Goal: Entertainment & Leisure: Consume media (video, audio)

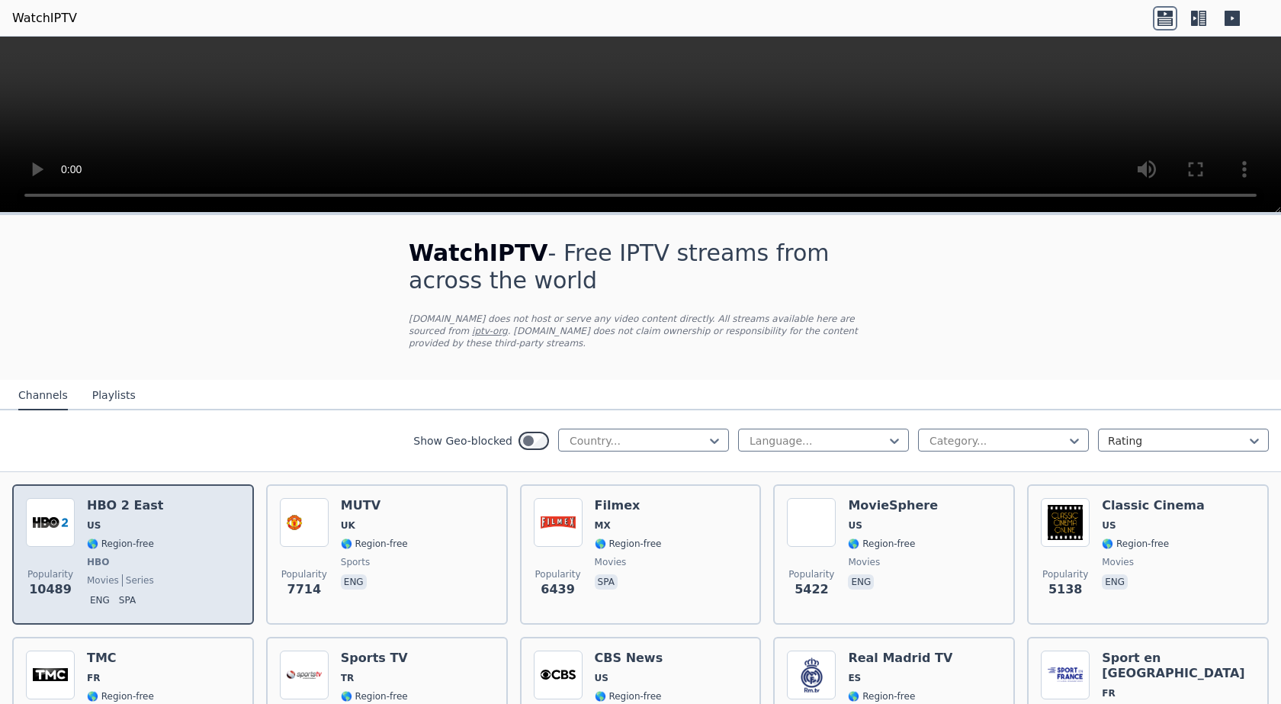
click at [123, 538] on div "HBO 2 East US 🌎 Region-free HBO movies series eng spa" at bounding box center [125, 554] width 76 height 113
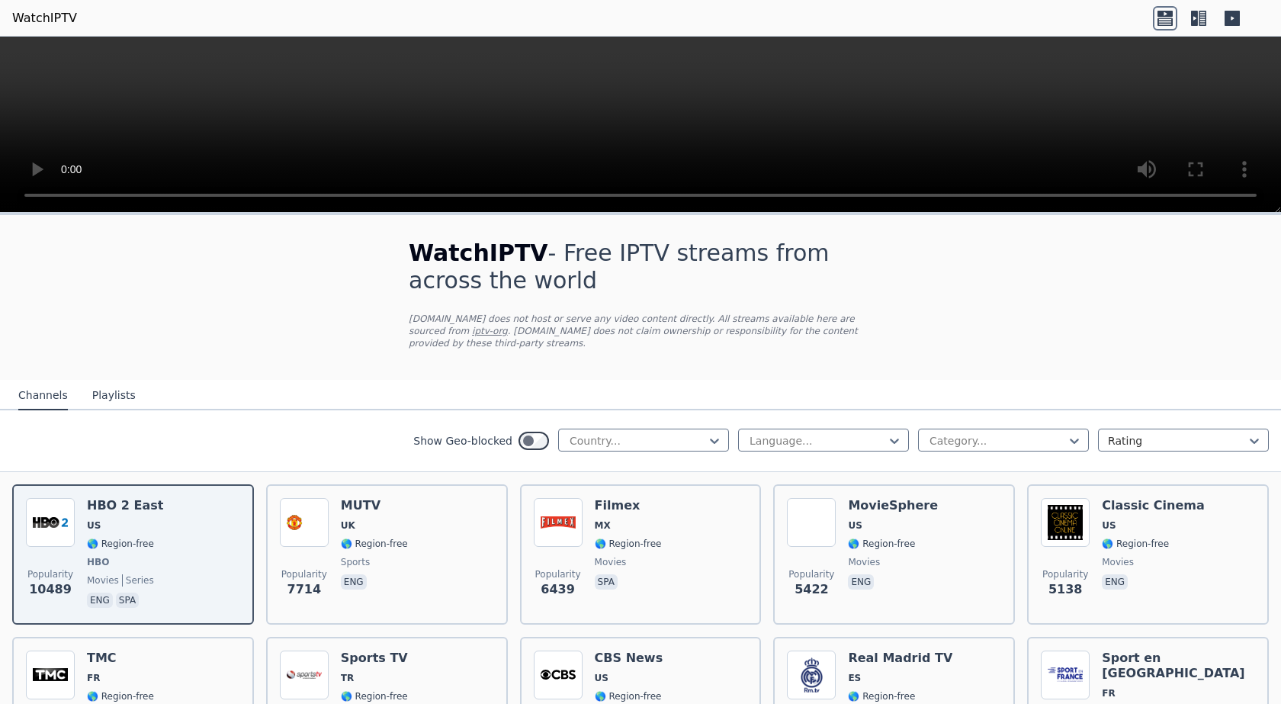
click at [521, 380] on nav "Channels Playlists" at bounding box center [640, 395] width 1281 height 30
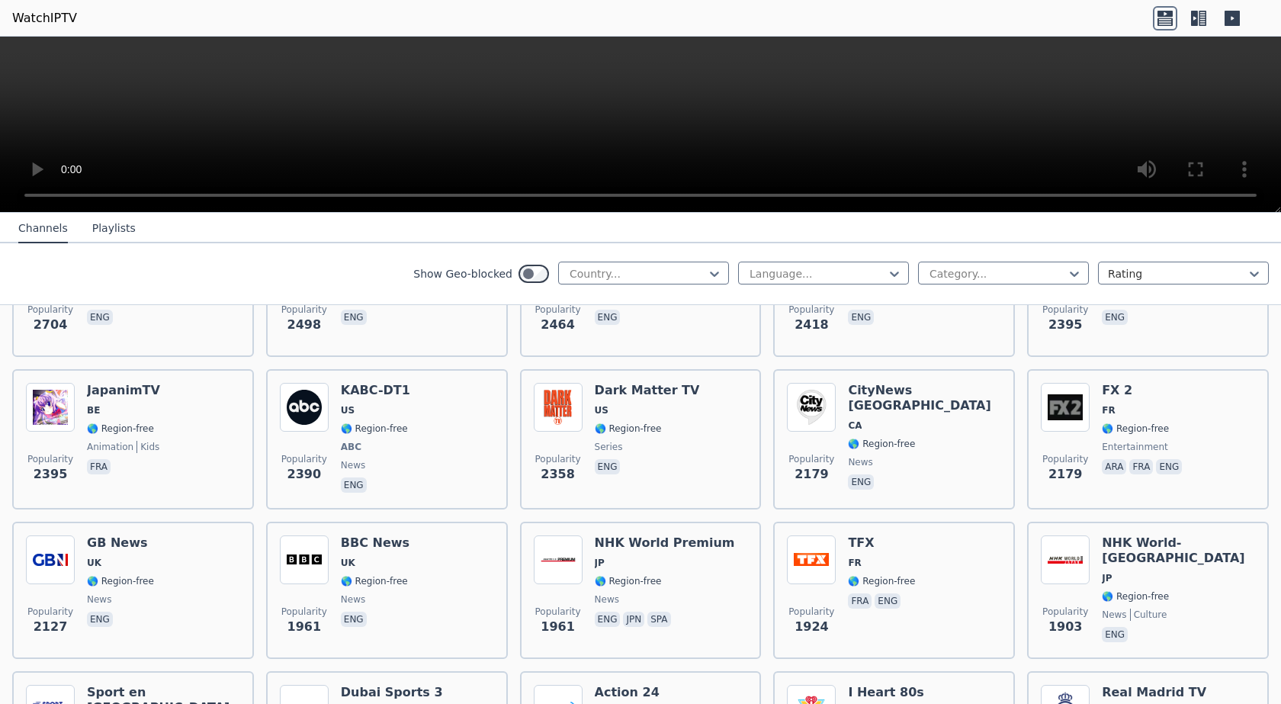
scroll to position [1002, 0]
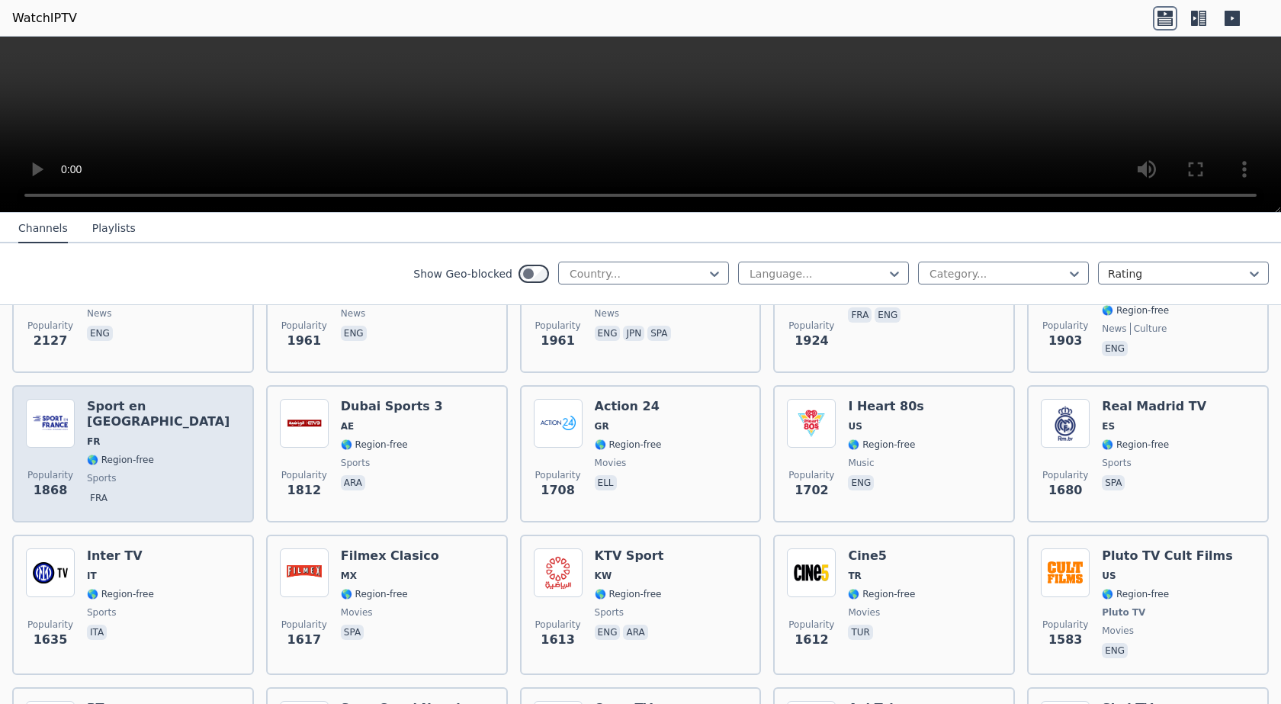
click at [158, 435] on span "FR" at bounding box center [163, 441] width 153 height 12
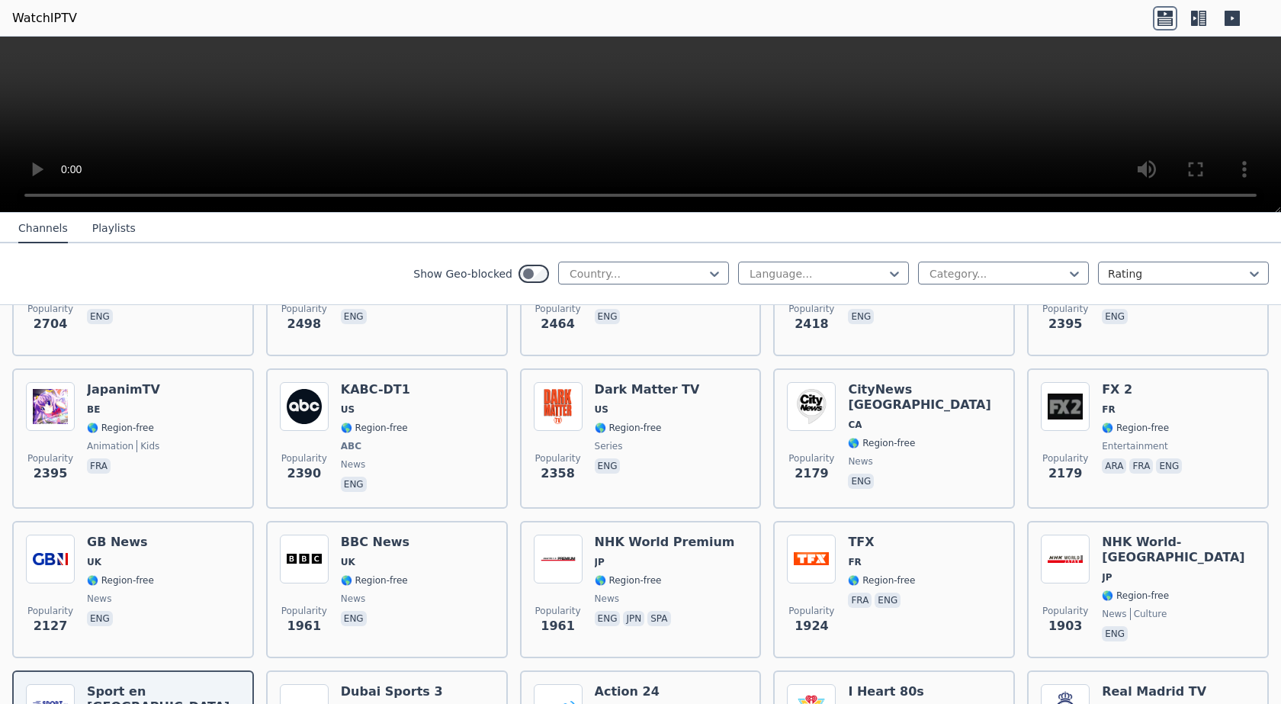
scroll to position [872, 0]
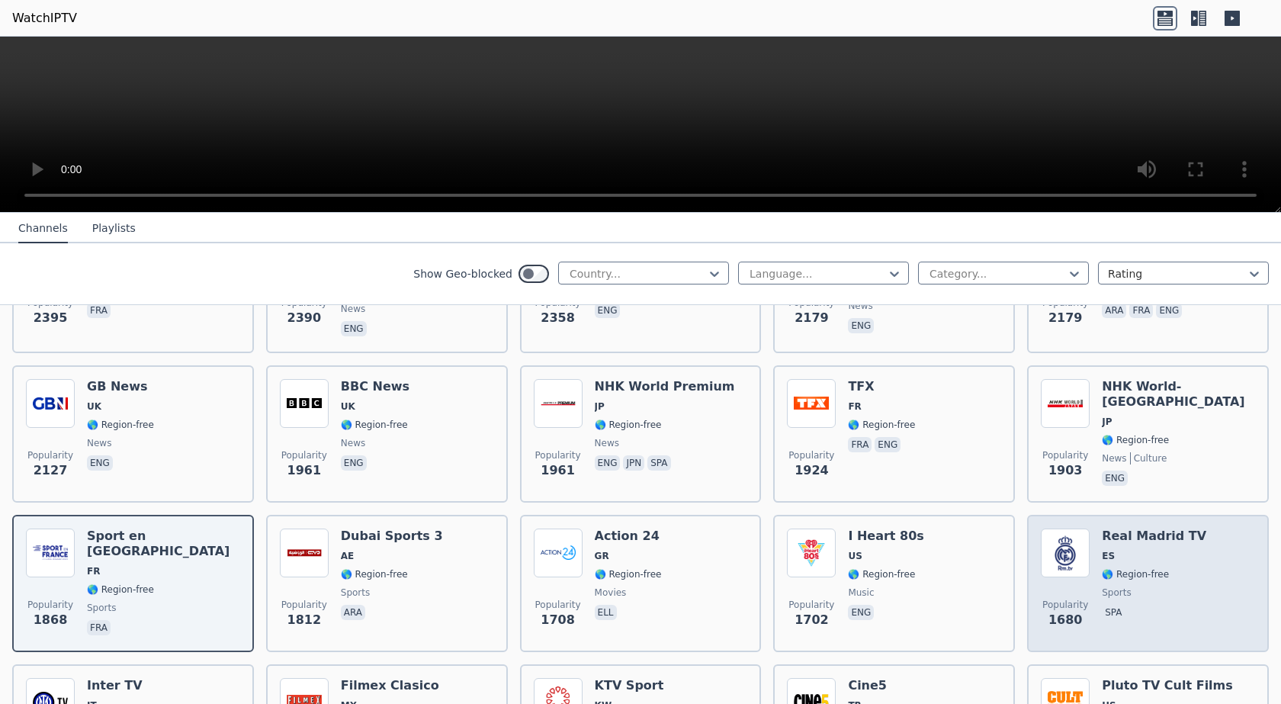
click at [1182, 528] on div "Popularity 1680 Real Madrid TV ES 🌎 Region-free sports spa" at bounding box center [1148, 583] width 214 height 110
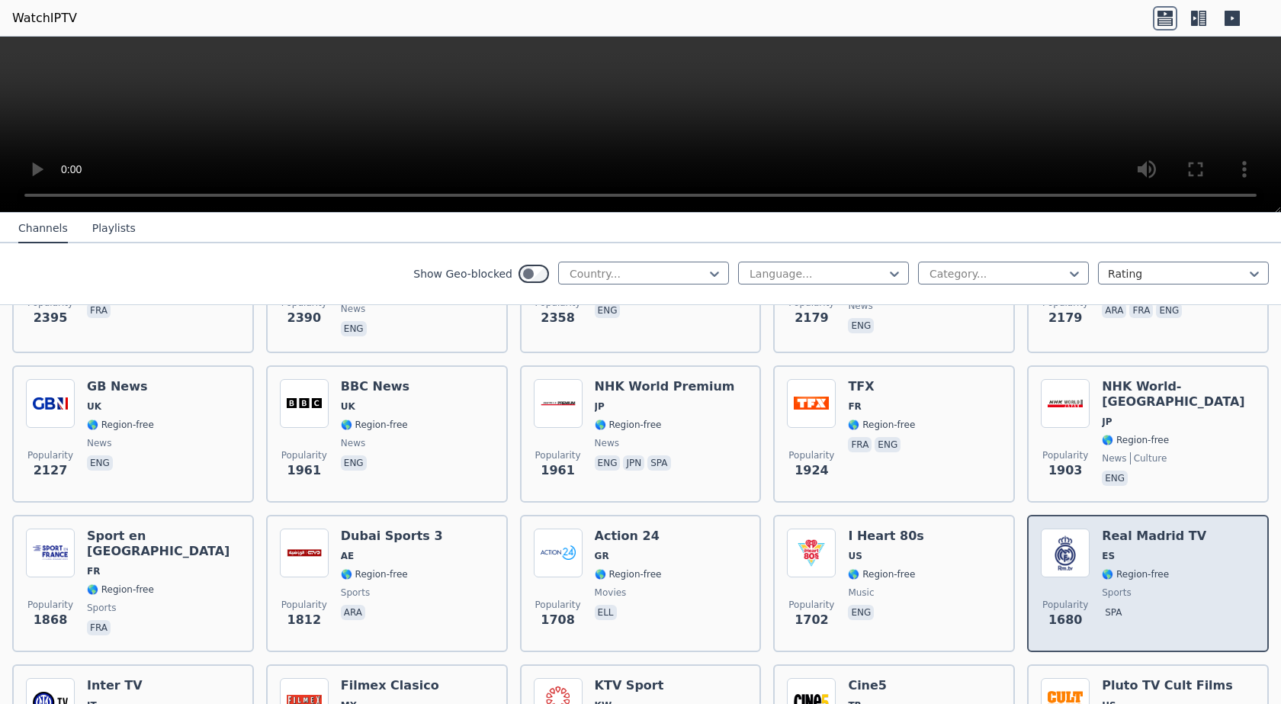
click at [1182, 528] on div "Popularity 1680 Real Madrid TV ES 🌎 Region-free sports spa" at bounding box center [1148, 583] width 214 height 110
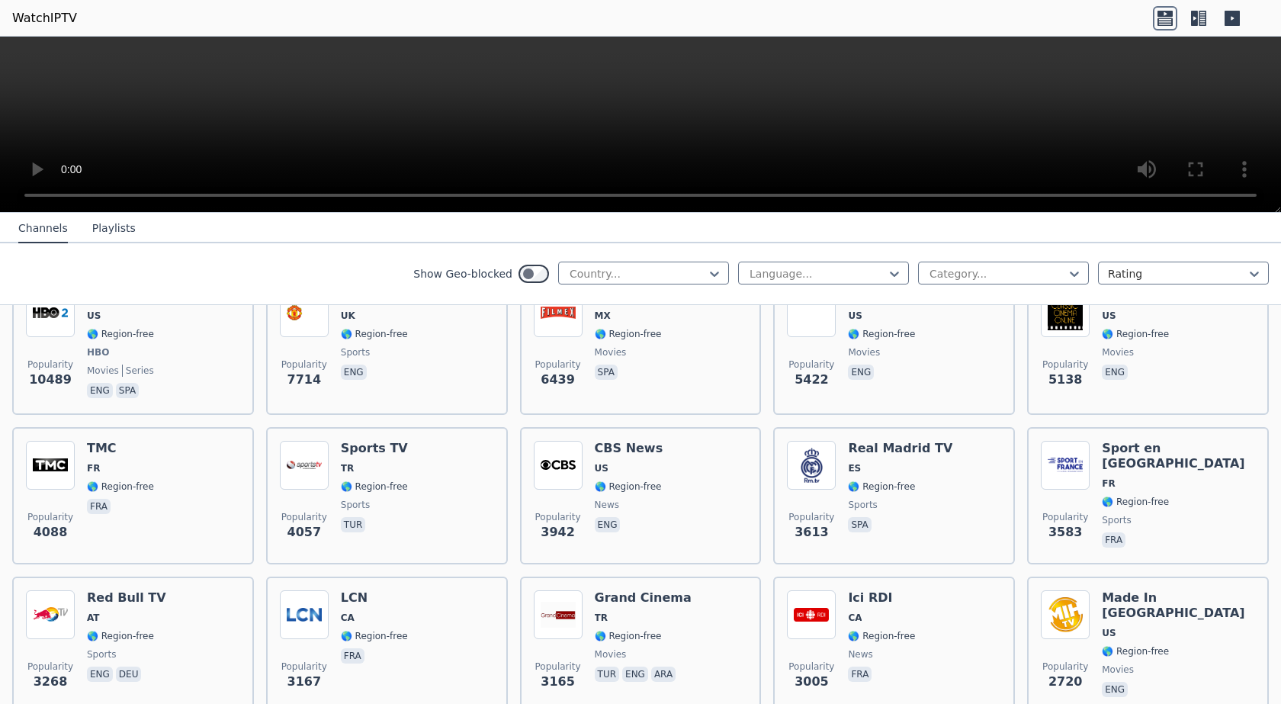
scroll to position [41, 0]
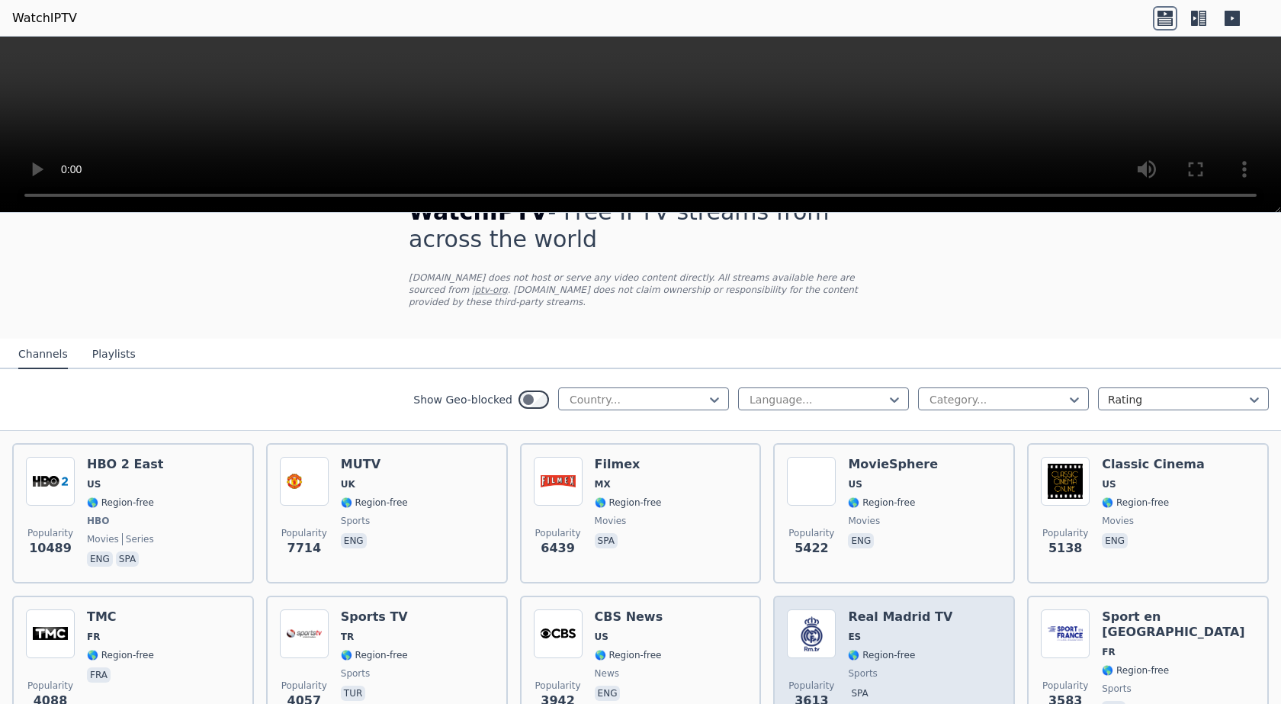
click at [848, 609] on h6 "Real Madrid TV" at bounding box center [900, 616] width 104 height 15
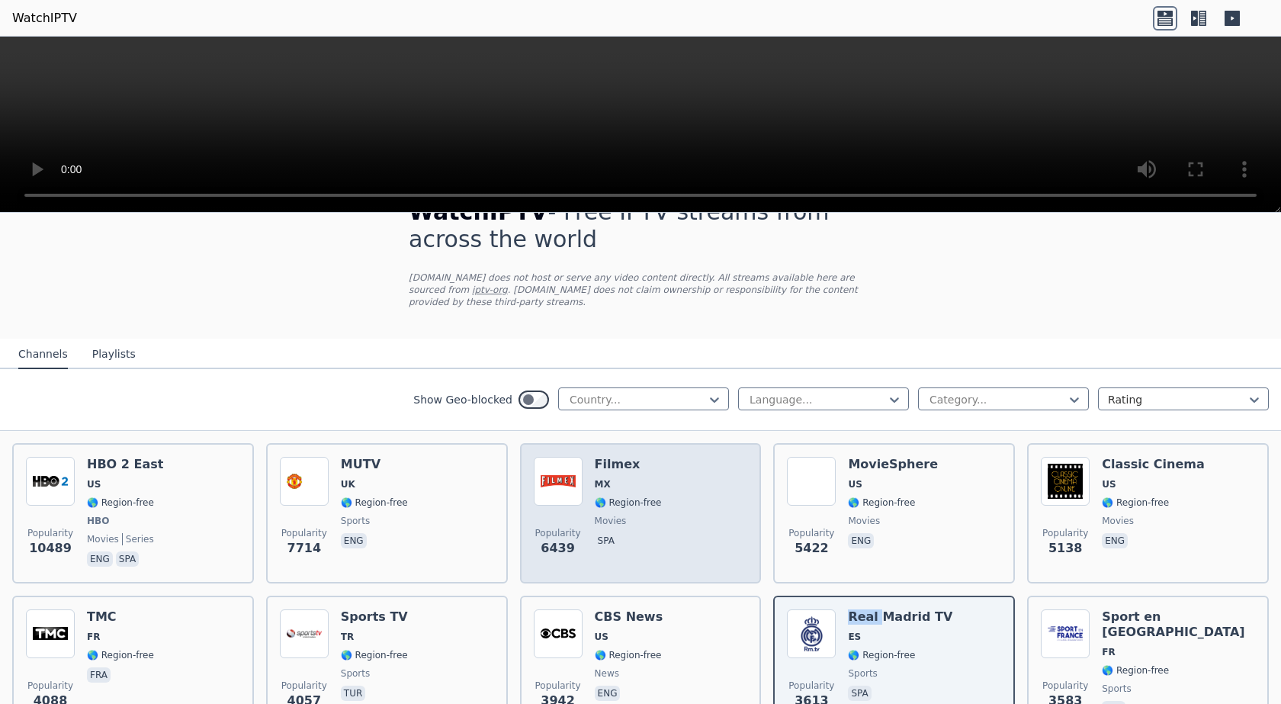
click at [542, 479] on img at bounding box center [558, 481] width 49 height 49
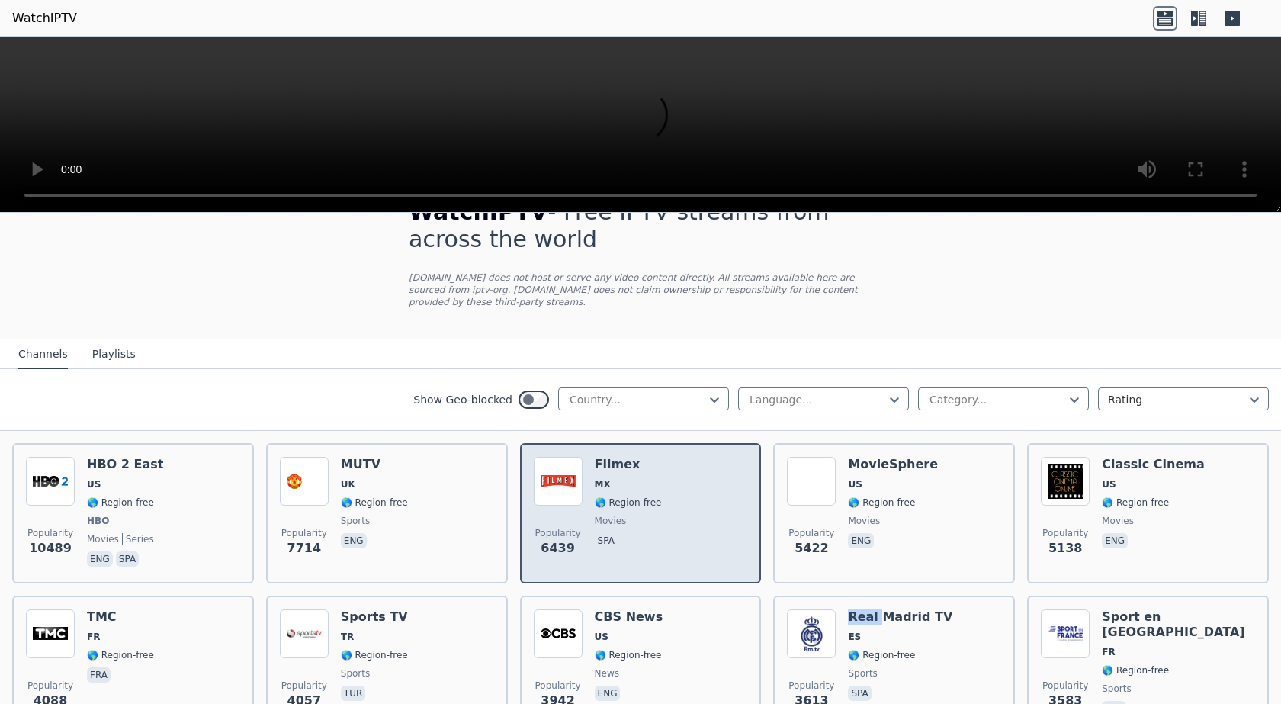
click at [542, 479] on img at bounding box center [558, 481] width 49 height 49
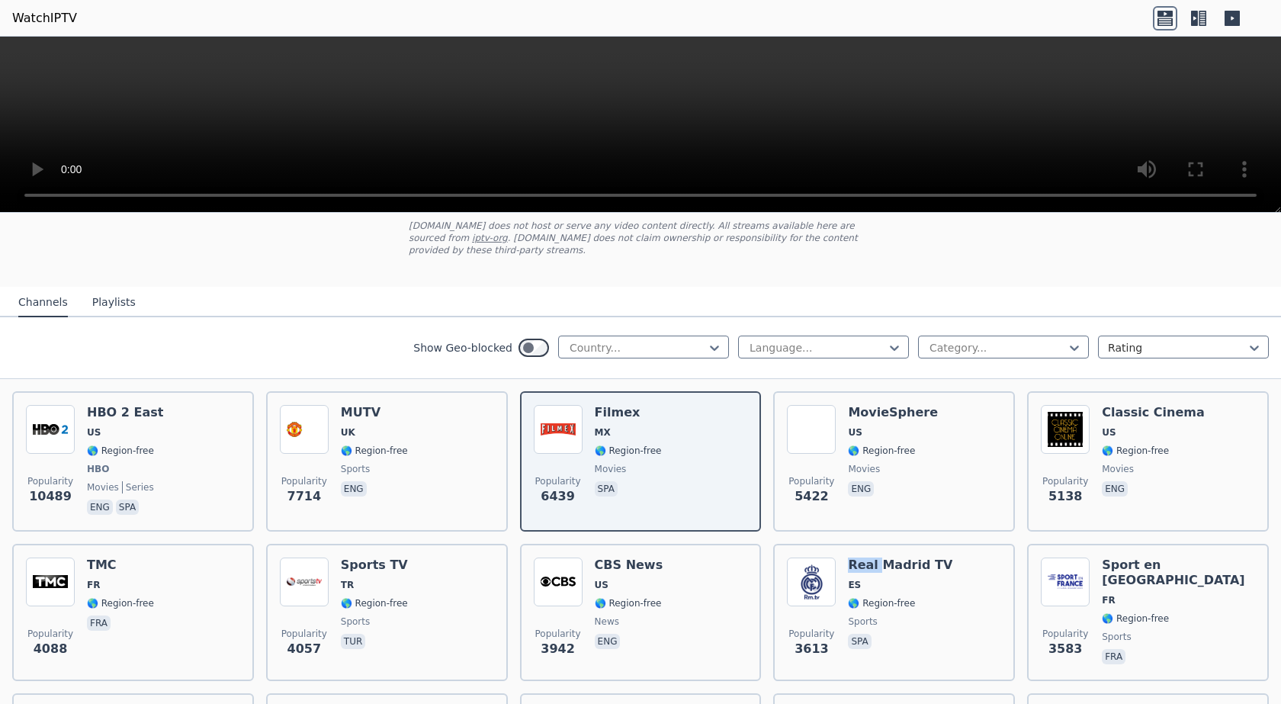
scroll to position [0, 0]
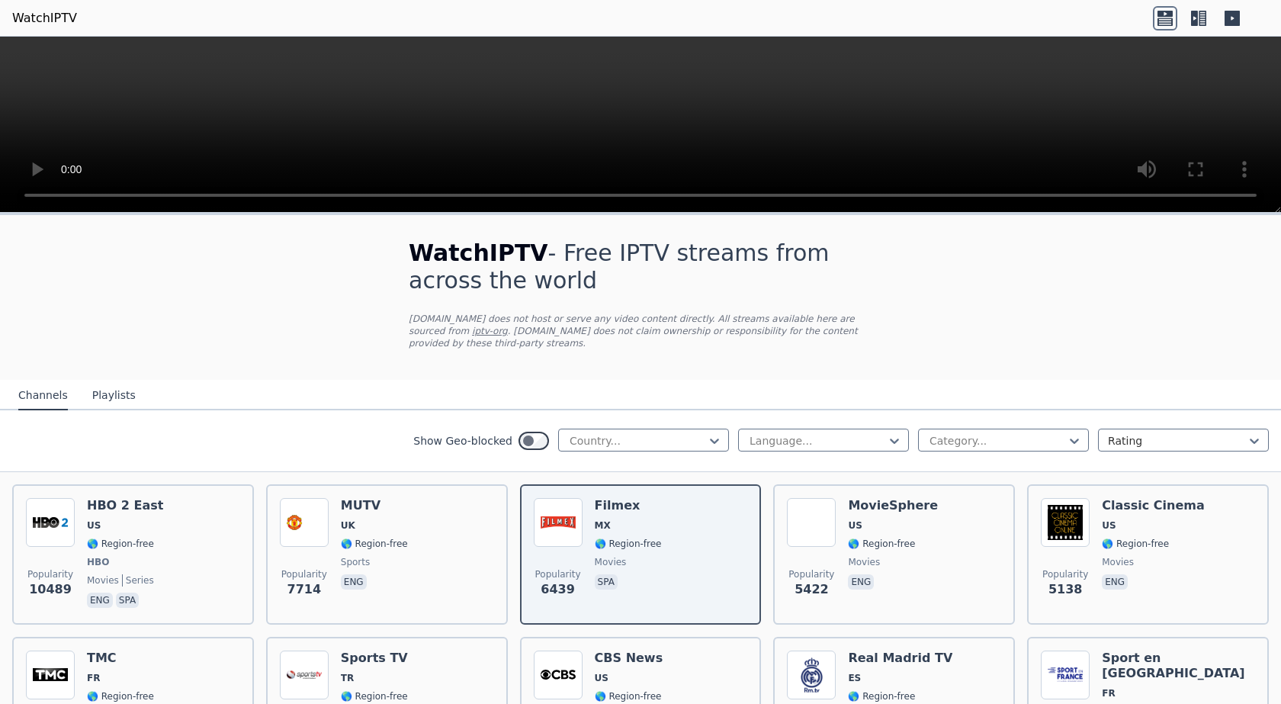
click at [1199, 20] on icon at bounding box center [1202, 18] width 8 height 15
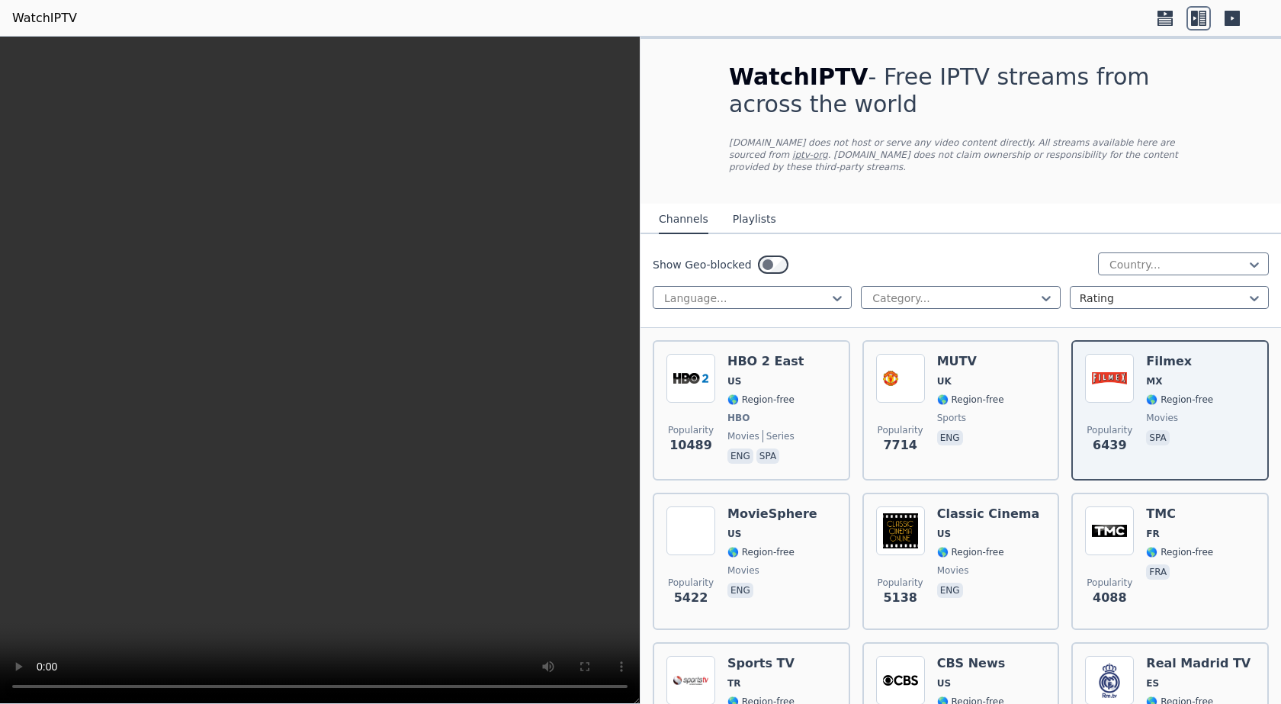
click at [1162, 16] on icon at bounding box center [1164, 14] width 15 height 6
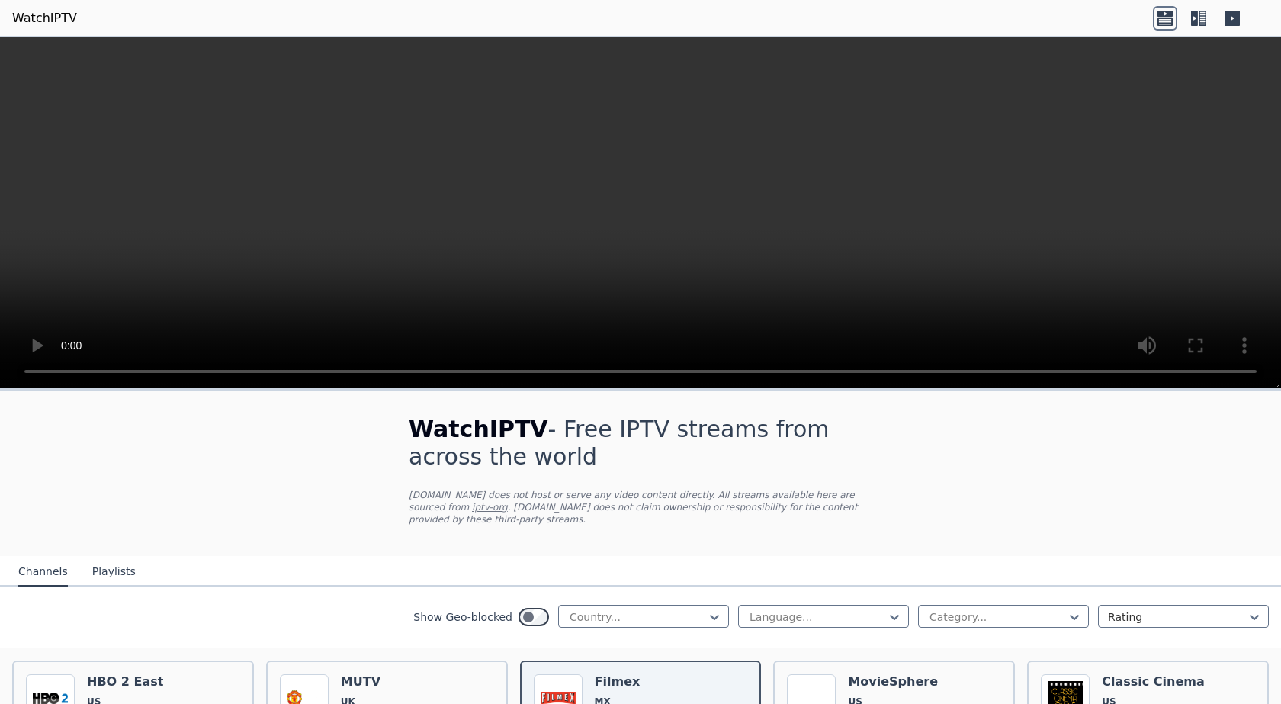
click at [1234, 15] on icon at bounding box center [1231, 18] width 15 height 15
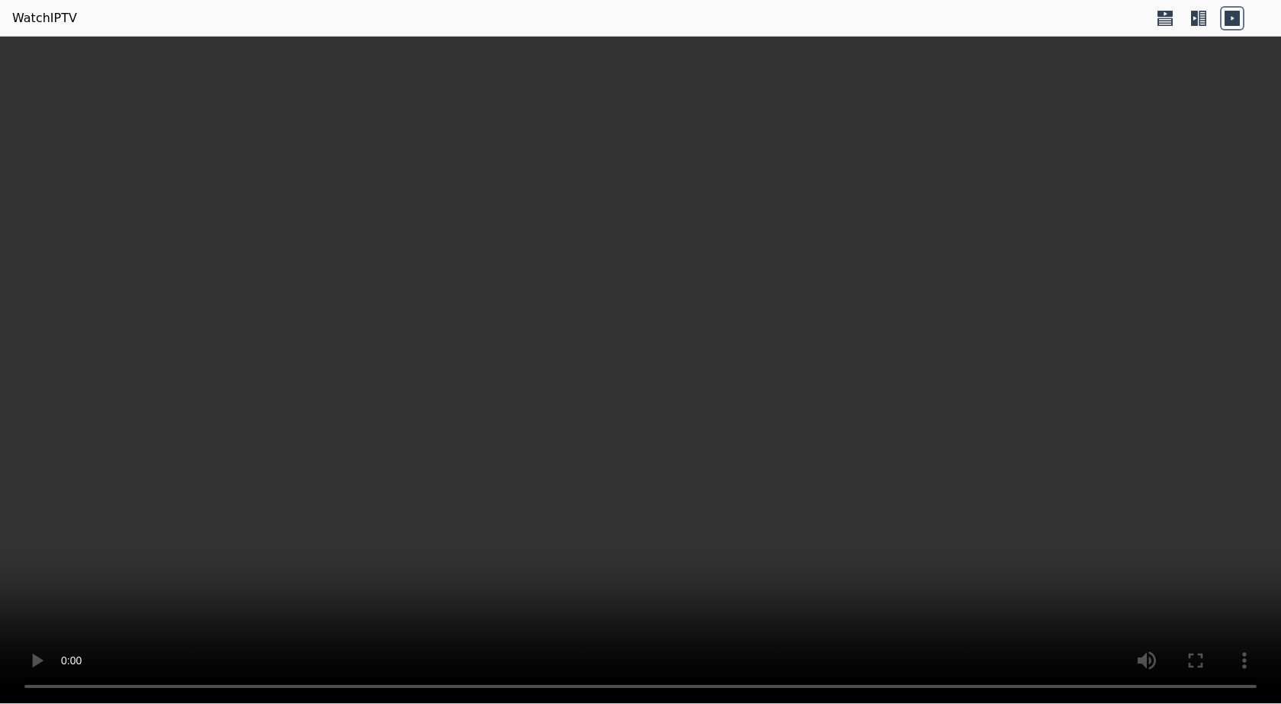
click at [1196, 15] on icon at bounding box center [1194, 18] width 7 height 15
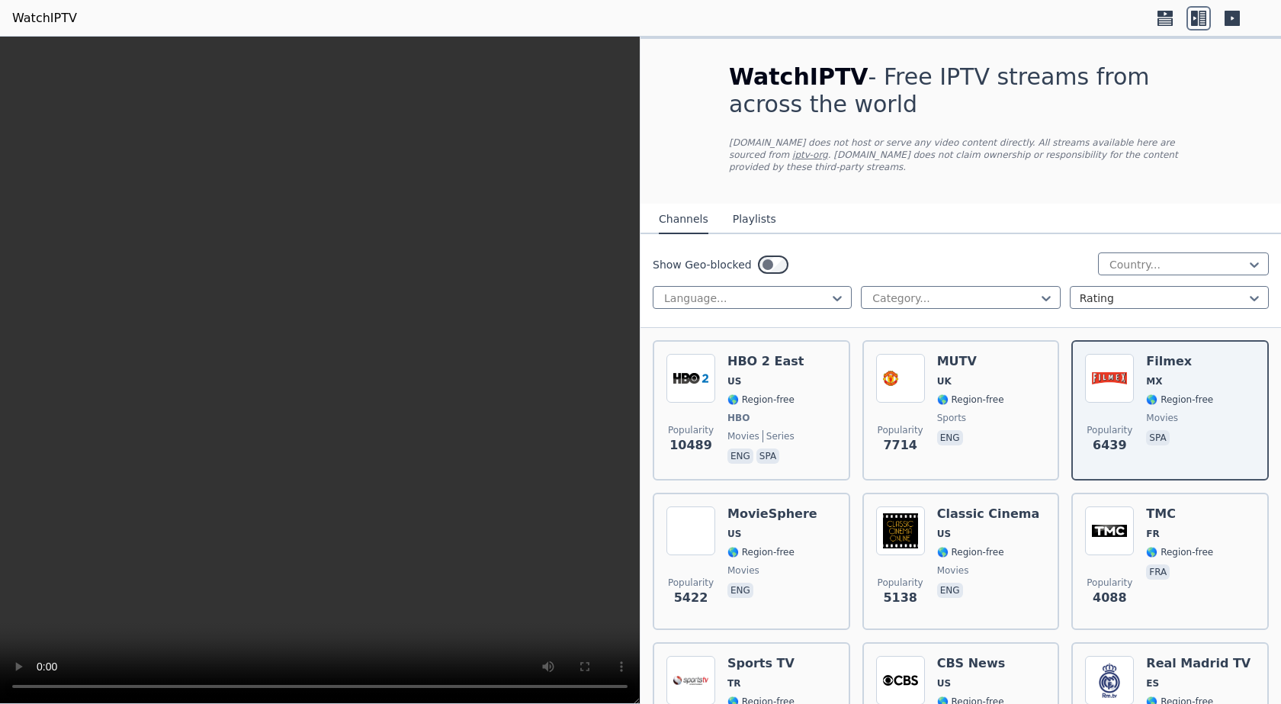
click at [1171, 15] on icon at bounding box center [1164, 14] width 15 height 6
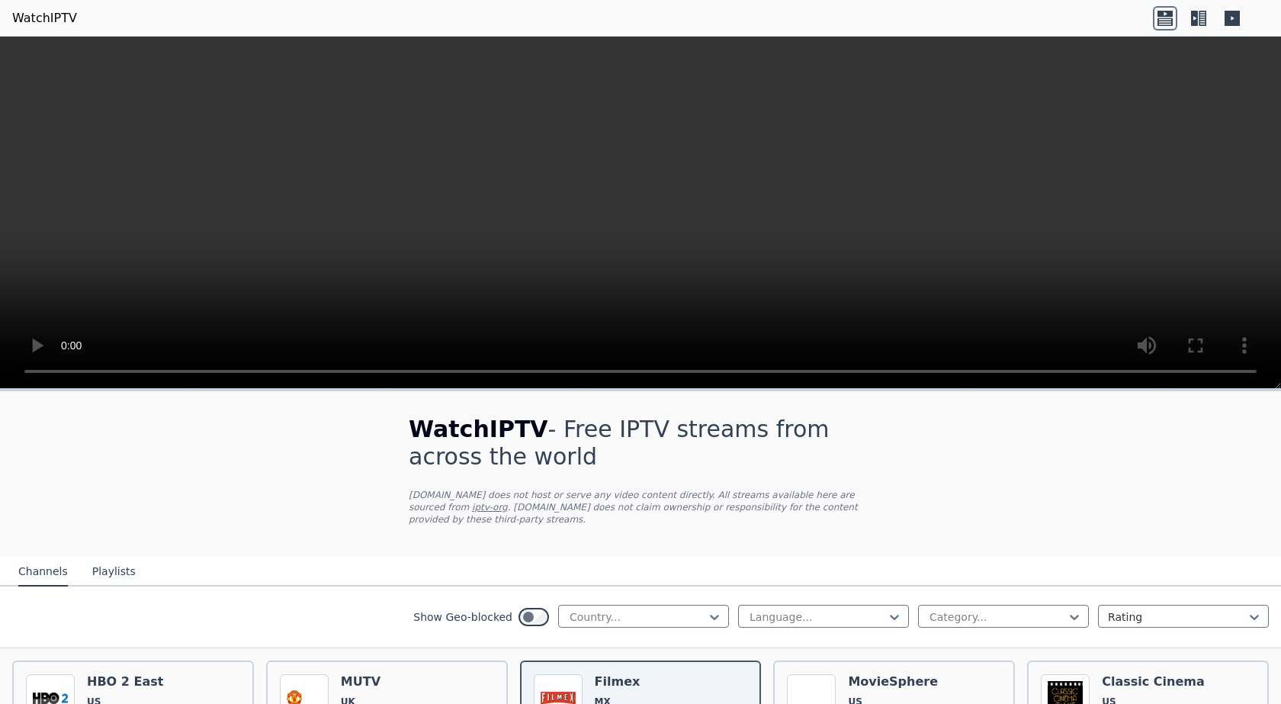
click at [1194, 15] on icon at bounding box center [1194, 18] width 7 height 15
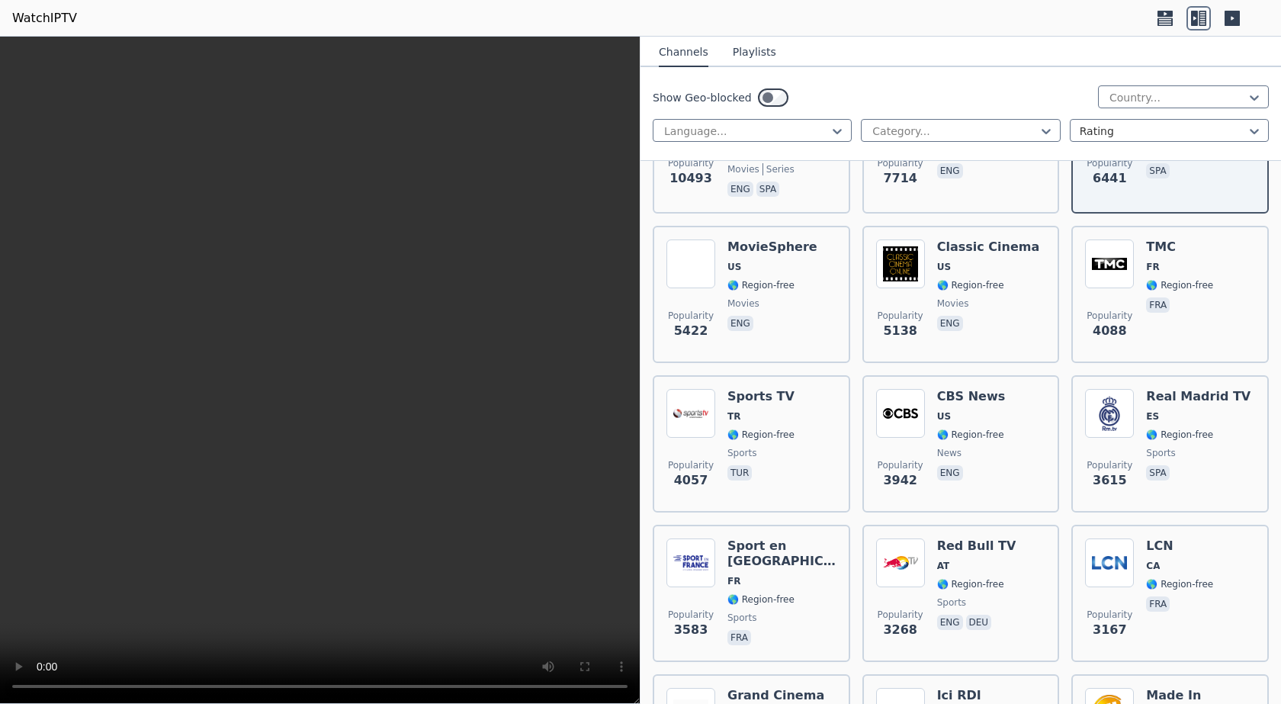
scroll to position [251, 0]
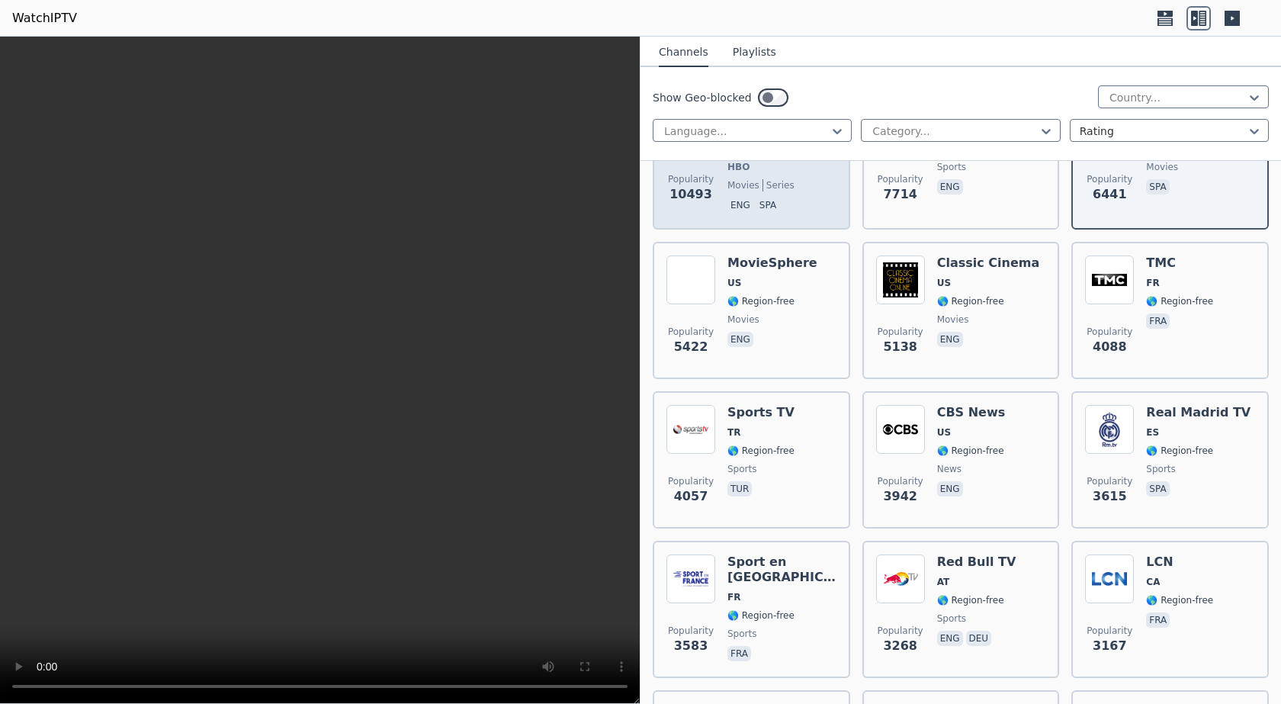
click at [832, 189] on div "Popularity 10493 HBO 2 East US 🌎 Region-free HBO movies series eng spa" at bounding box center [751, 159] width 197 height 140
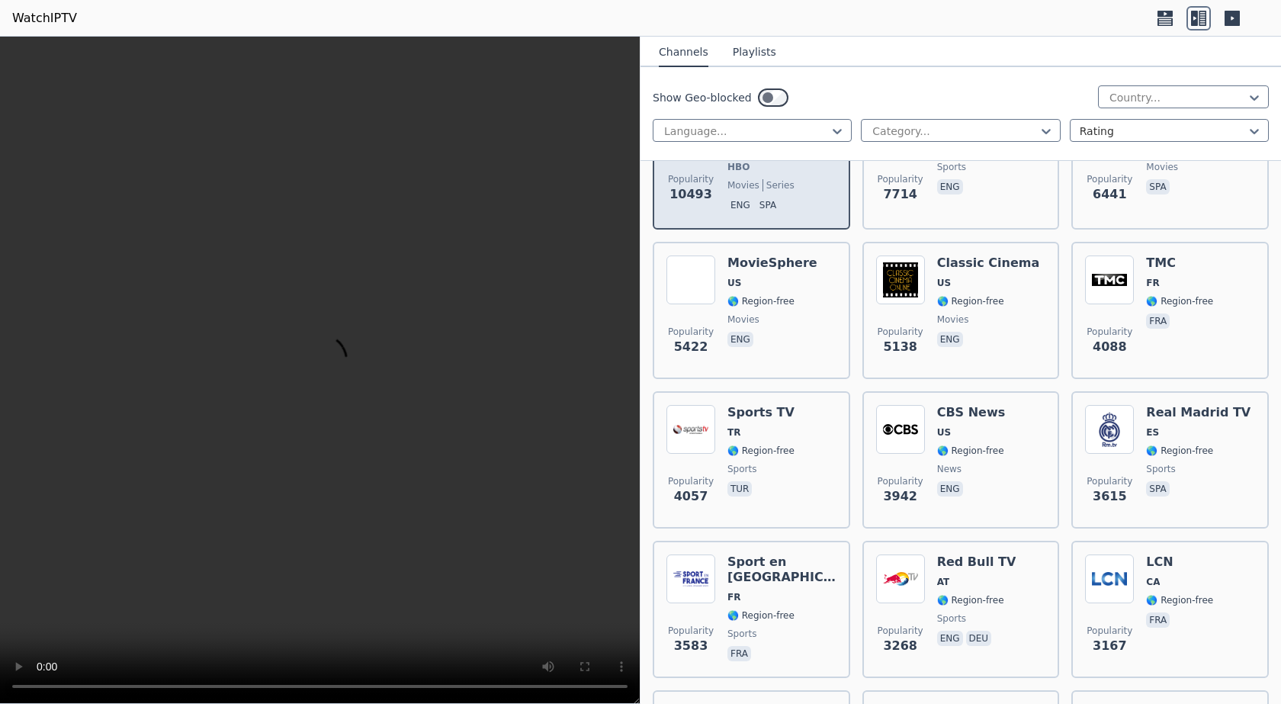
click at [832, 189] on div "Popularity 10493 HBO 2 East US 🌎 Region-free HBO movies series eng spa" at bounding box center [751, 159] width 197 height 140
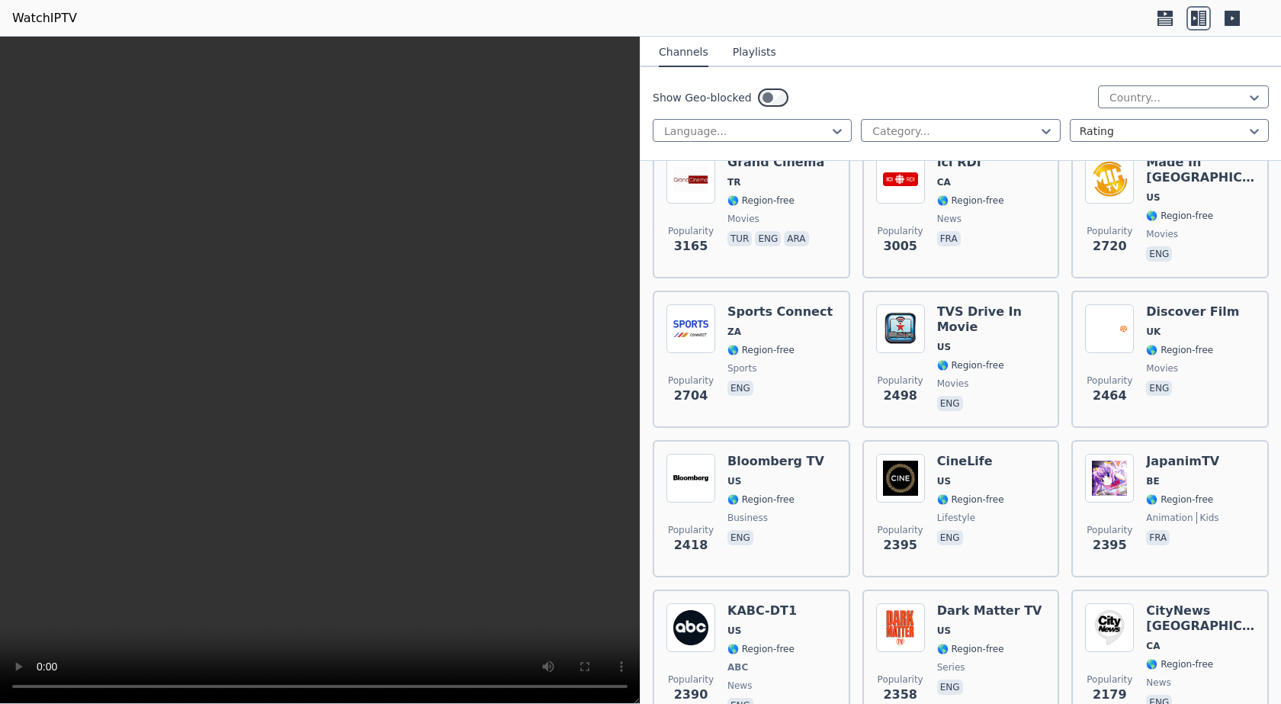
scroll to position [1130, 0]
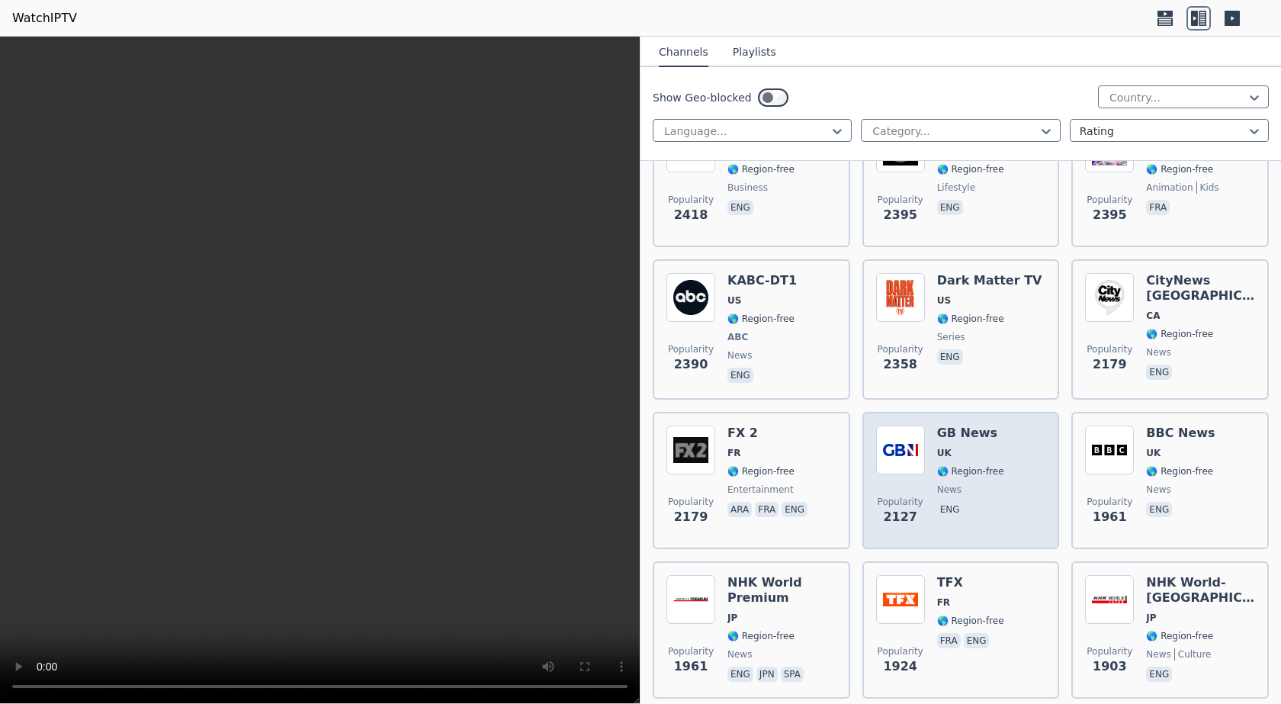
click at [903, 449] on img at bounding box center [900, 449] width 49 height 49
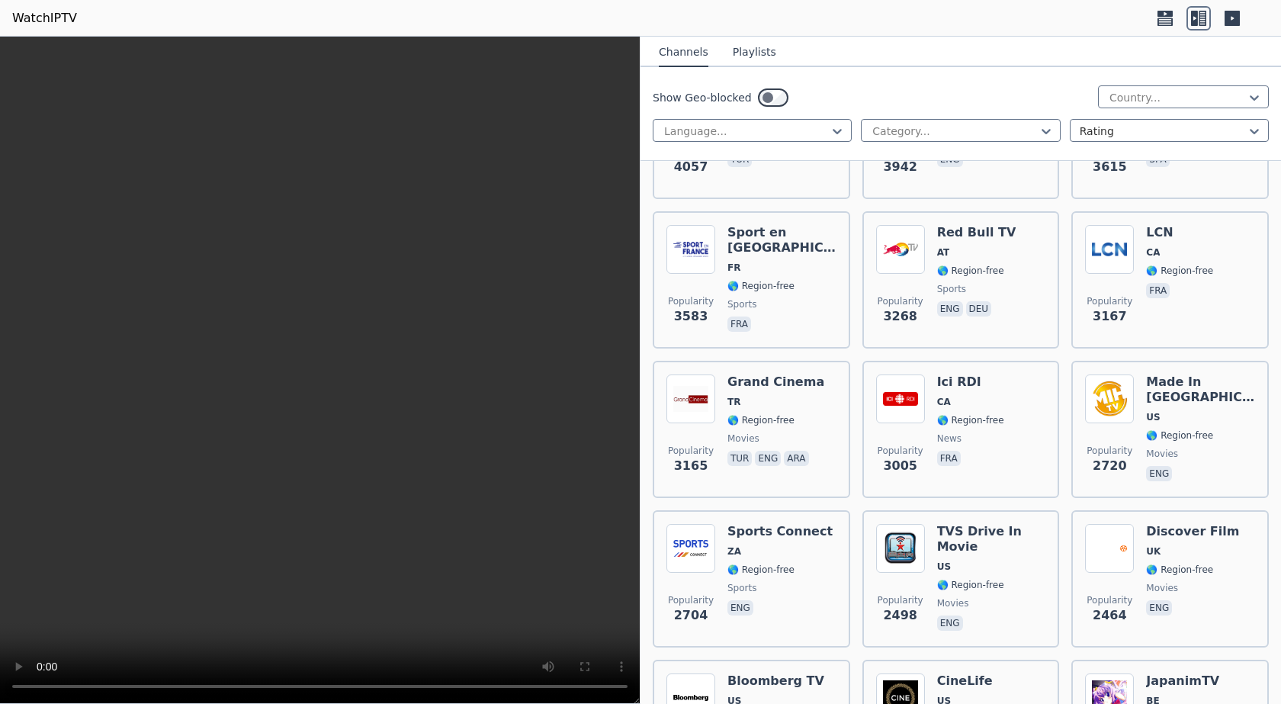
scroll to position [0, 0]
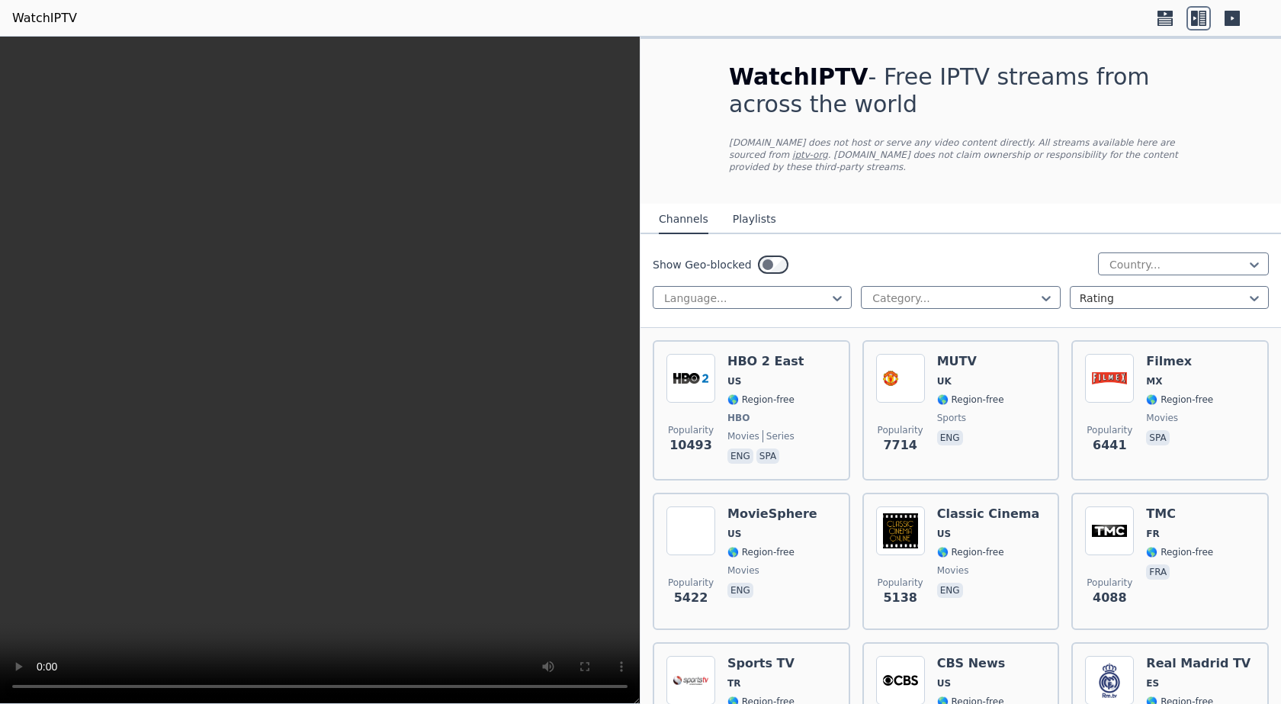
click at [1169, 17] on icon at bounding box center [1165, 18] width 24 height 24
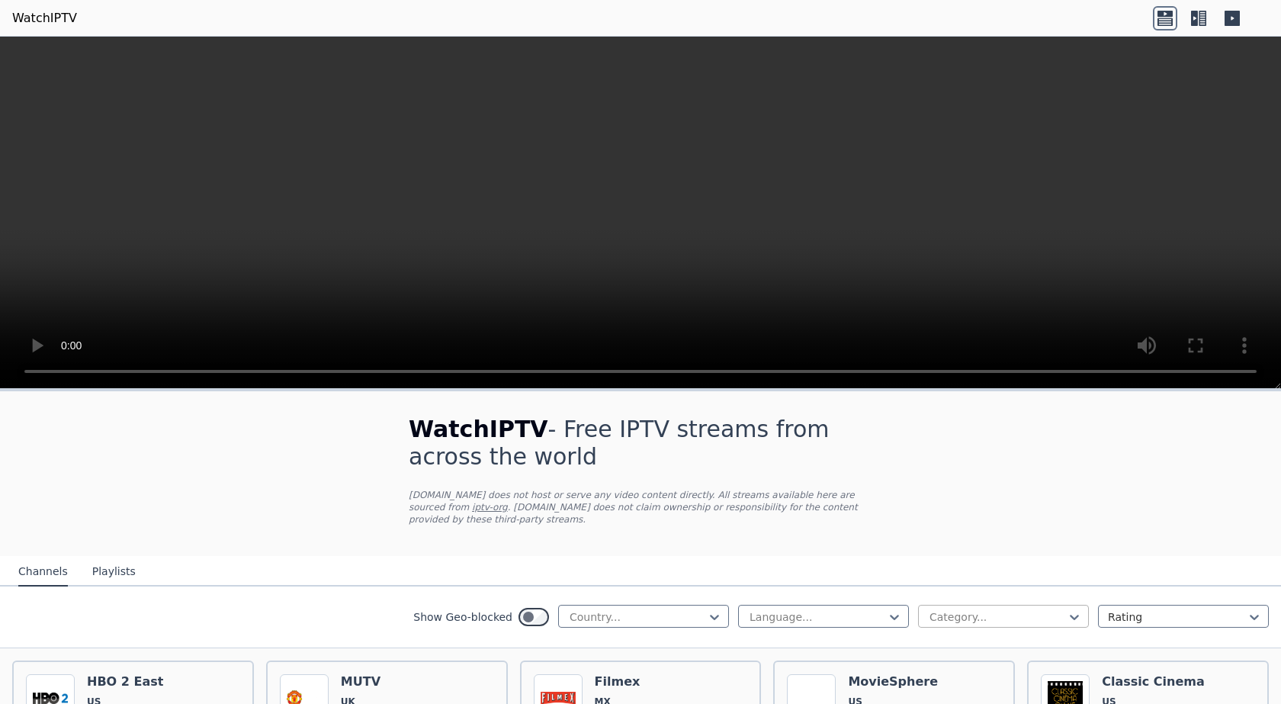
click at [1043, 609] on div at bounding box center [997, 616] width 139 height 15
click at [1044, 609] on div at bounding box center [997, 616] width 139 height 15
click at [92, 560] on button "Playlists" at bounding box center [113, 571] width 43 height 29
